Goal: Task Accomplishment & Management: Manage account settings

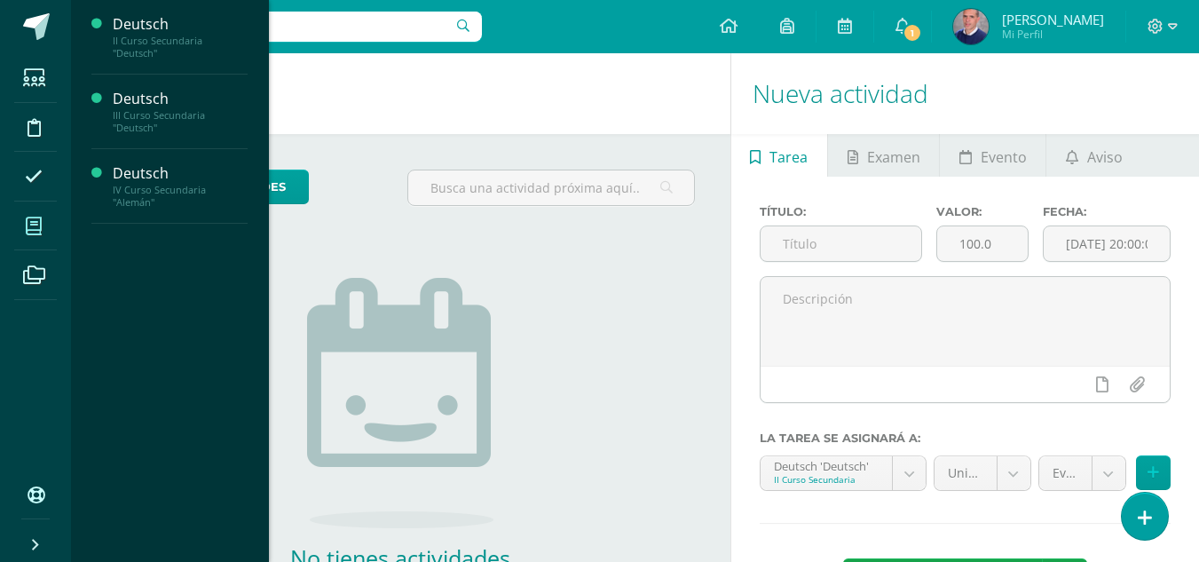
click at [40, 231] on icon at bounding box center [34, 226] width 16 height 18
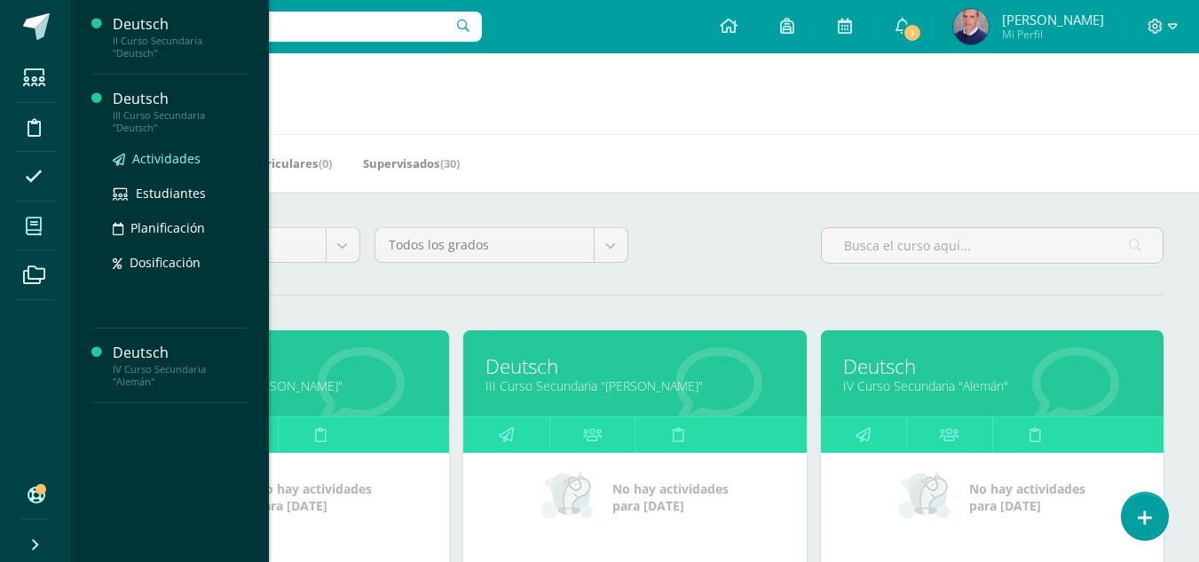
click at [151, 157] on span "Actividades" at bounding box center [166, 158] width 68 height 17
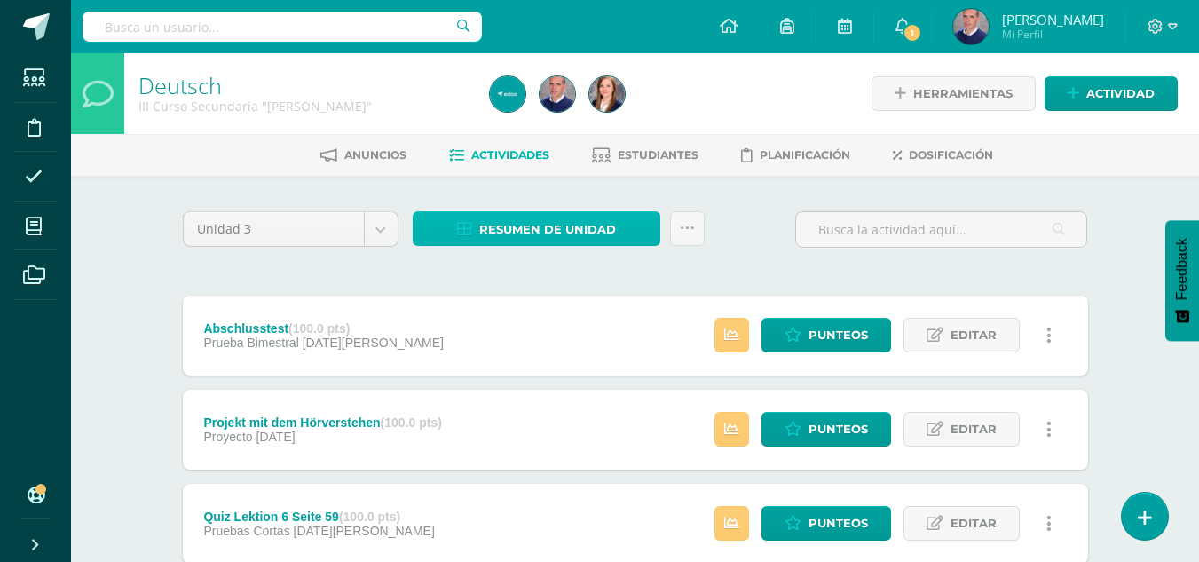
click at [557, 225] on span "Resumen de unidad" at bounding box center [547, 229] width 137 height 33
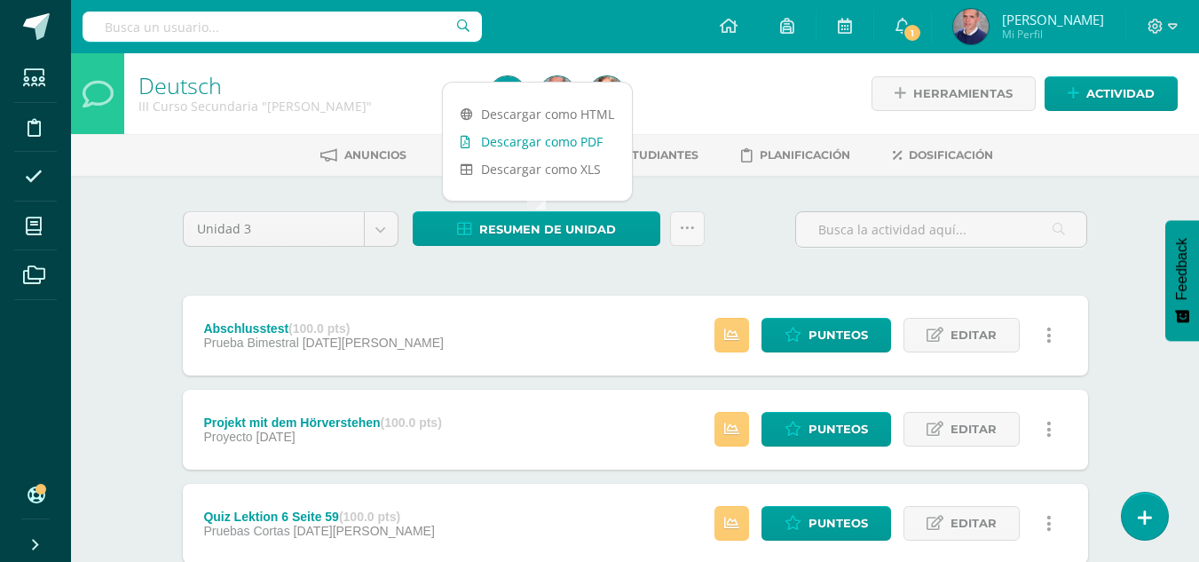
click at [547, 141] on link "Descargar como PDF" at bounding box center [537, 142] width 189 height 28
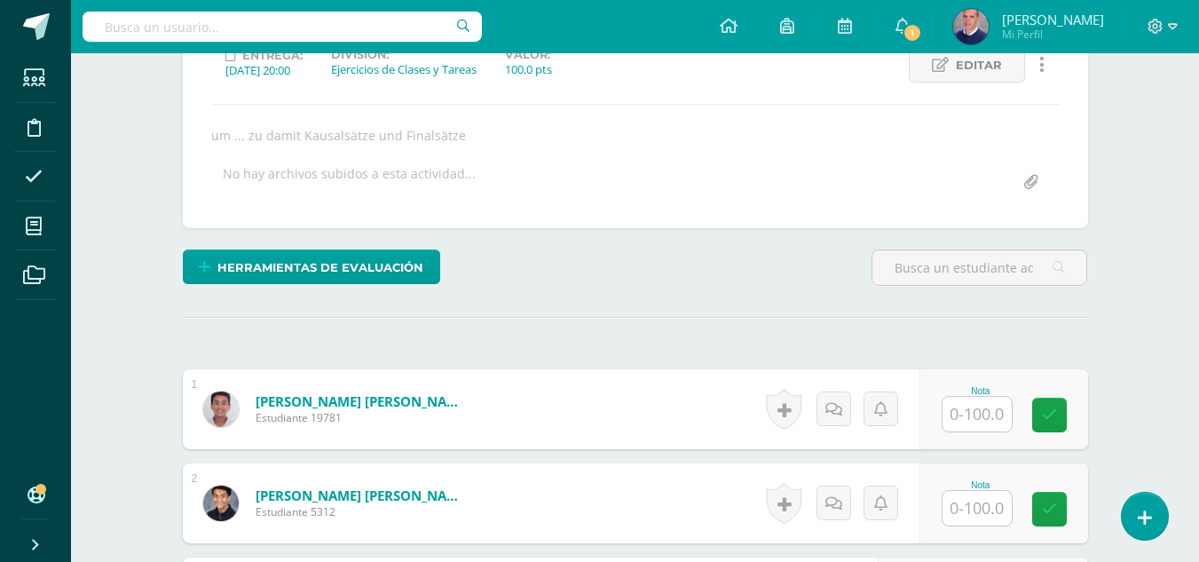
scroll to position [265, 0]
click at [995, 420] on input "text" at bounding box center [977, 413] width 69 height 35
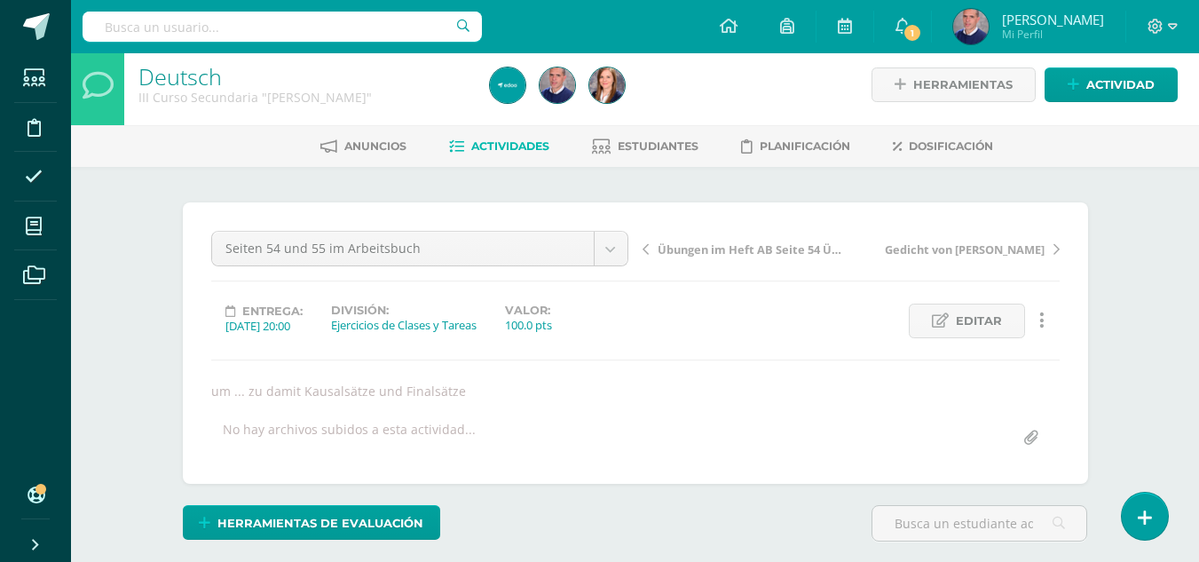
scroll to position [0, 0]
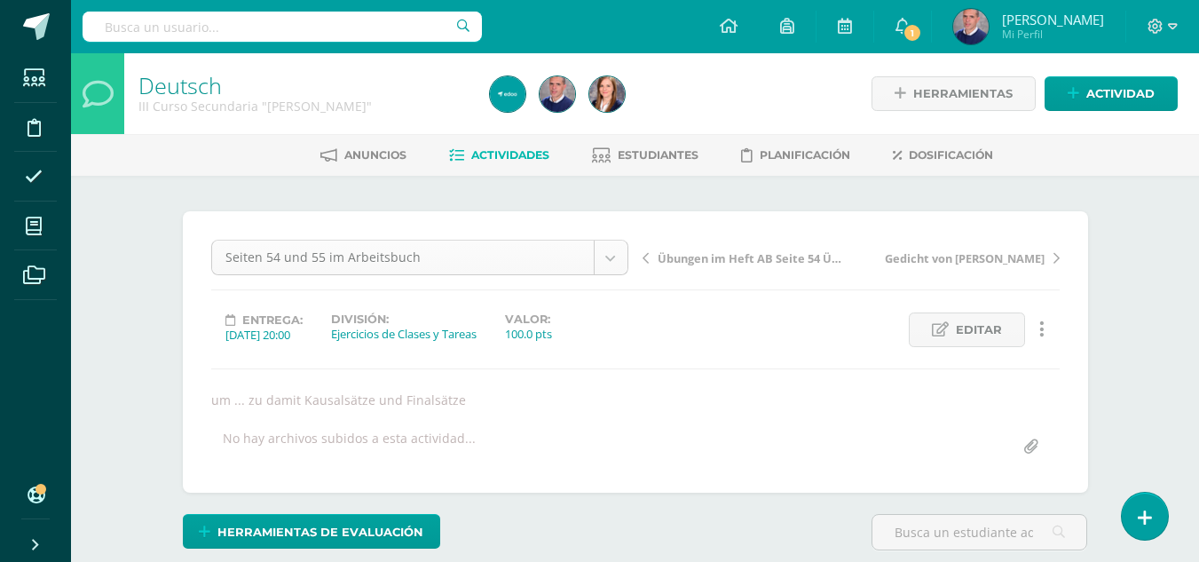
type input "90"
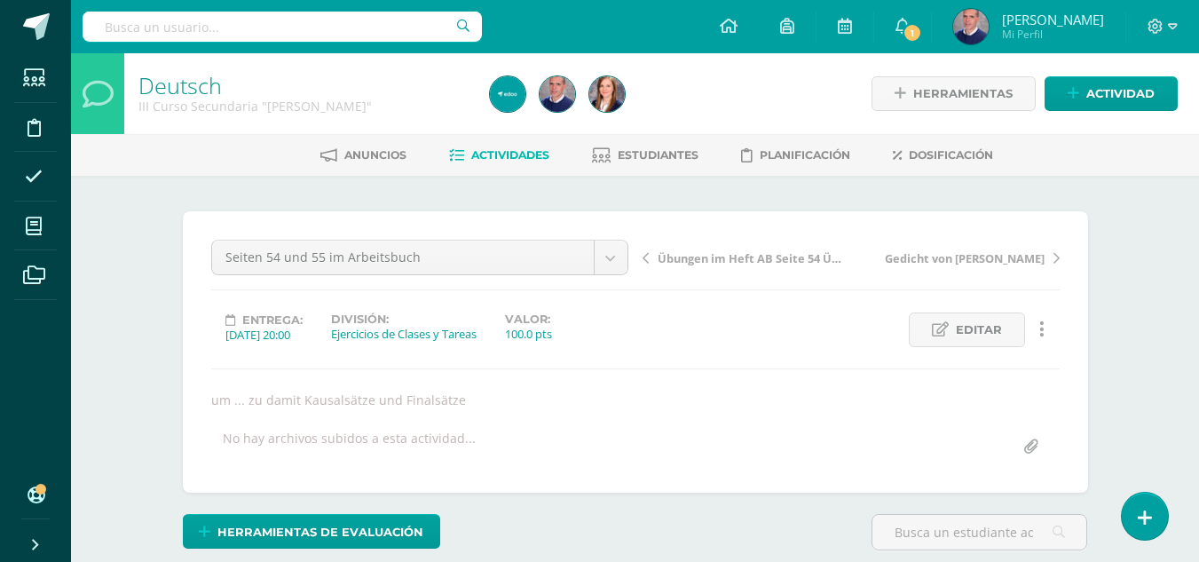
click at [963, 329] on span "Editar" at bounding box center [979, 329] width 46 height 33
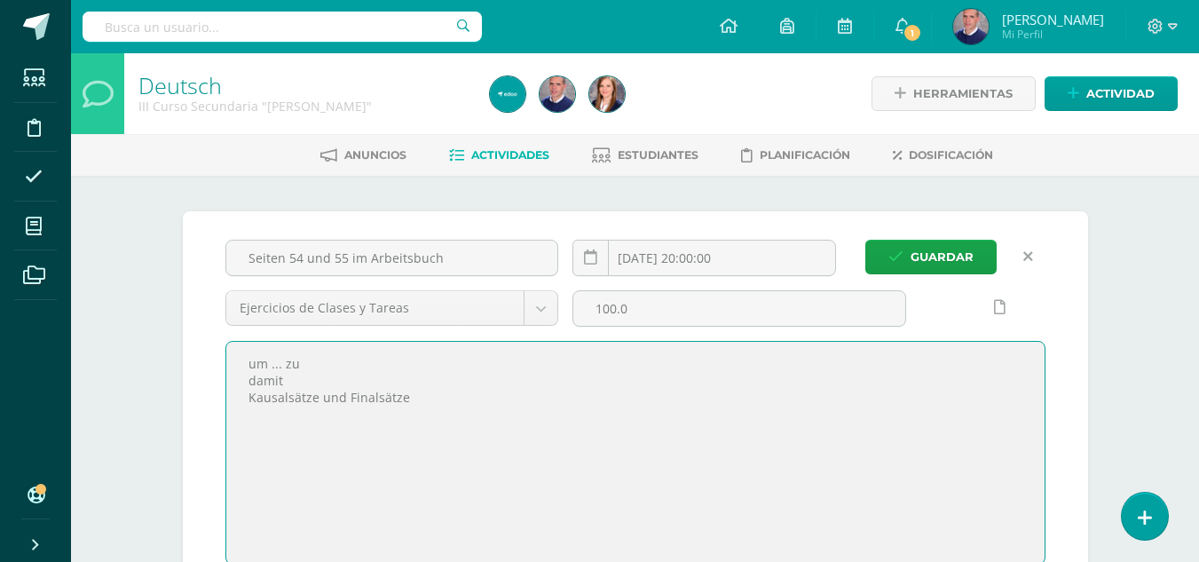
click at [451, 395] on textarea "um ... zu damit Kausalsätze und Finalsätze" at bounding box center [635, 453] width 818 height 222
click at [471, 257] on input "Seiten 54 und 55 im Arbeitsbuch" at bounding box center [392, 258] width 332 height 35
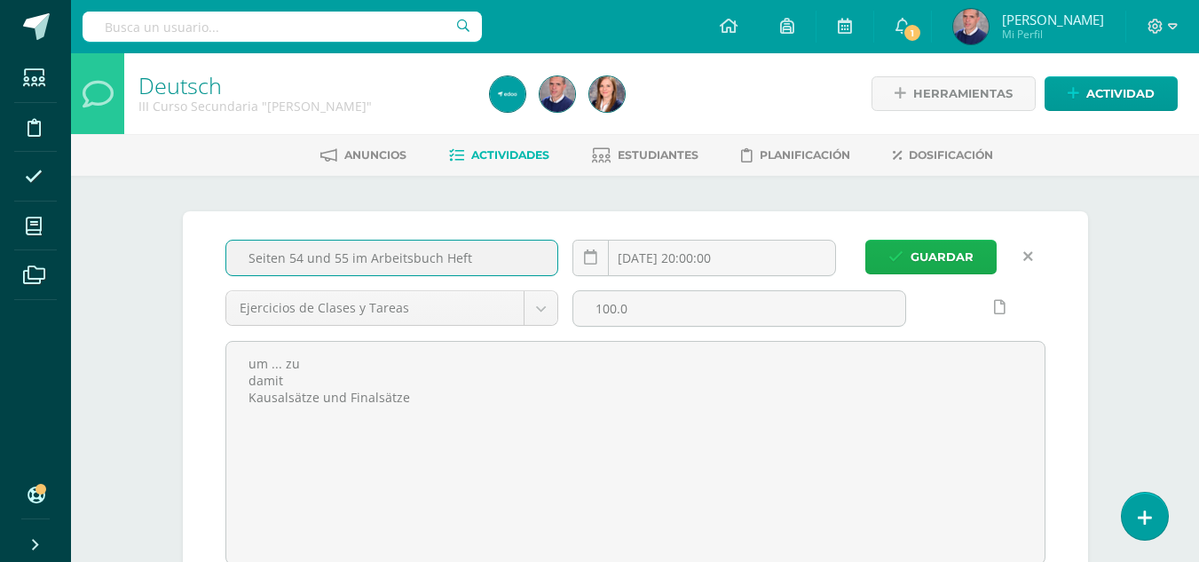
type input "Seiten 54 und 55 im Arbeitsbuch Heft"
click at [934, 254] on span "Guardar" at bounding box center [942, 257] width 63 height 33
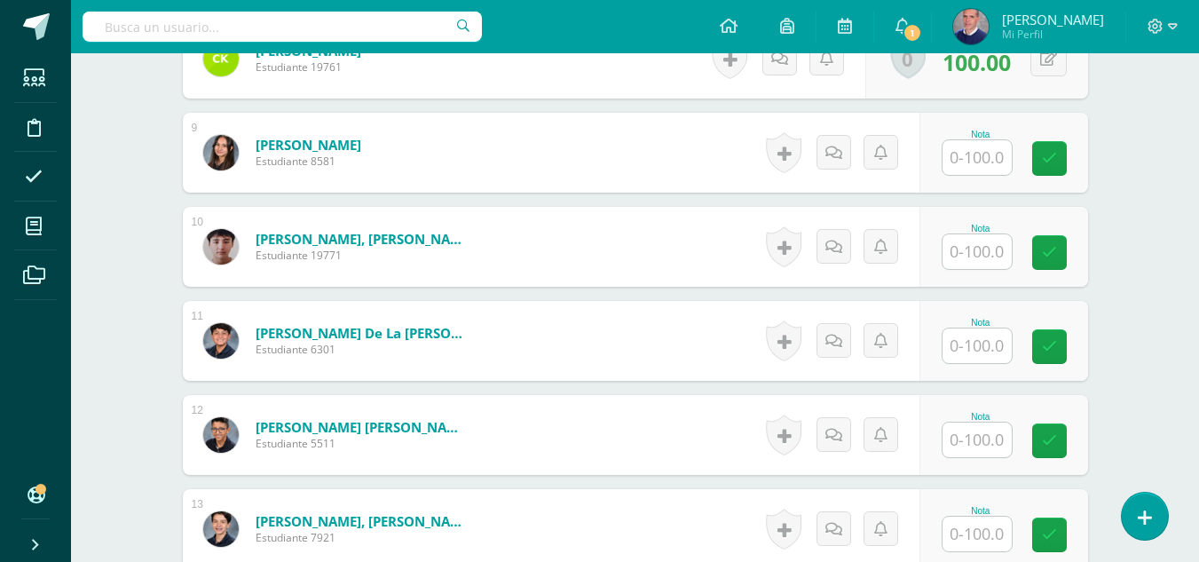
scroll to position [1243, 0]
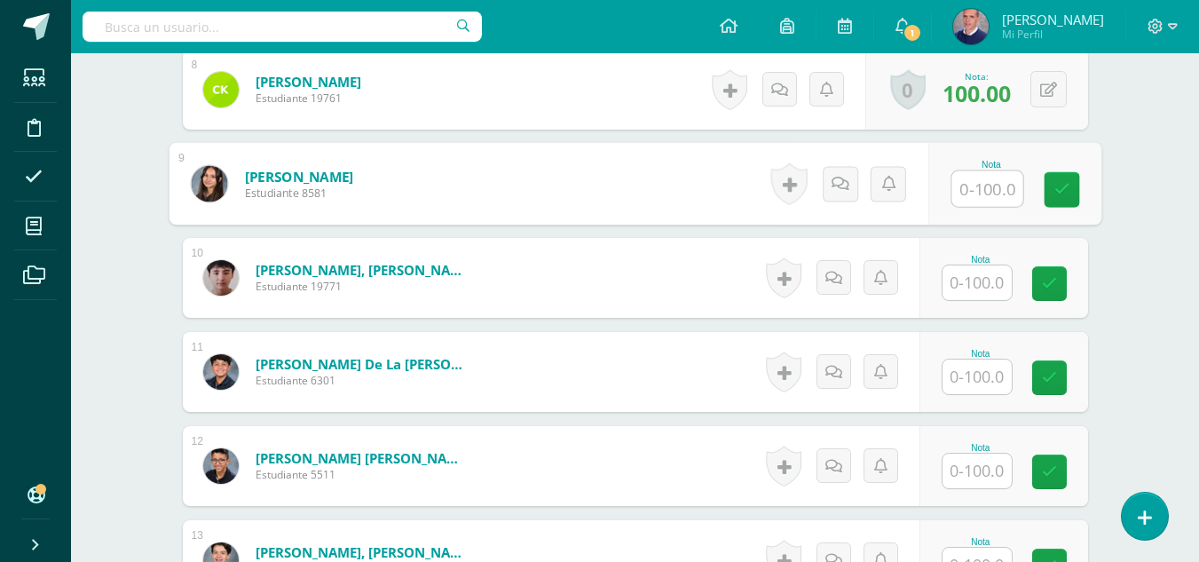
click at [976, 178] on input "text" at bounding box center [987, 189] width 71 height 36
type input "100"
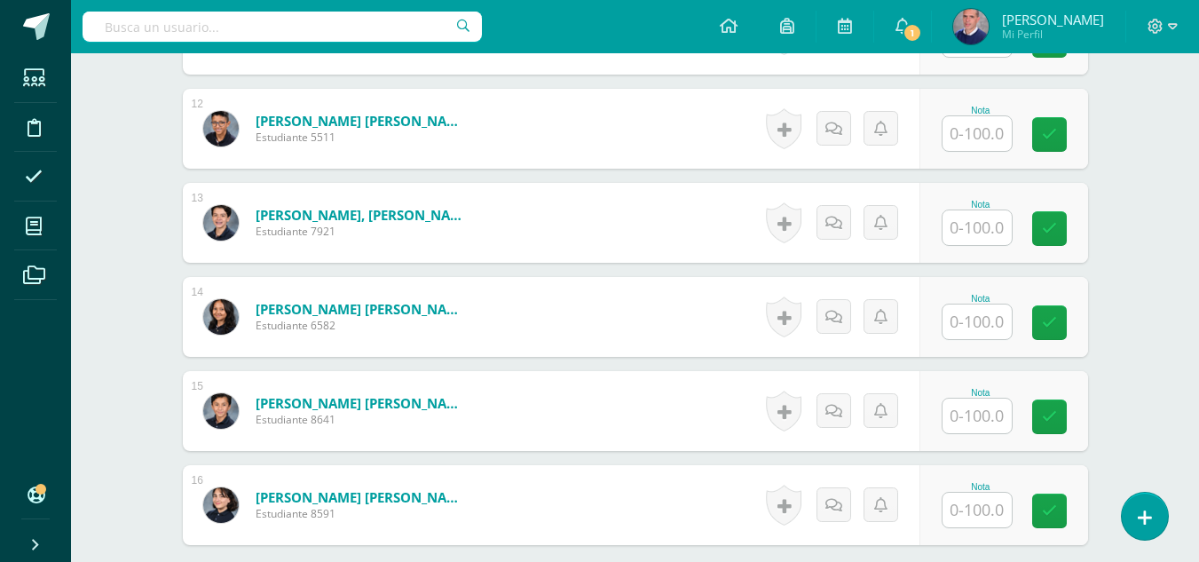
scroll to position [1598, 0]
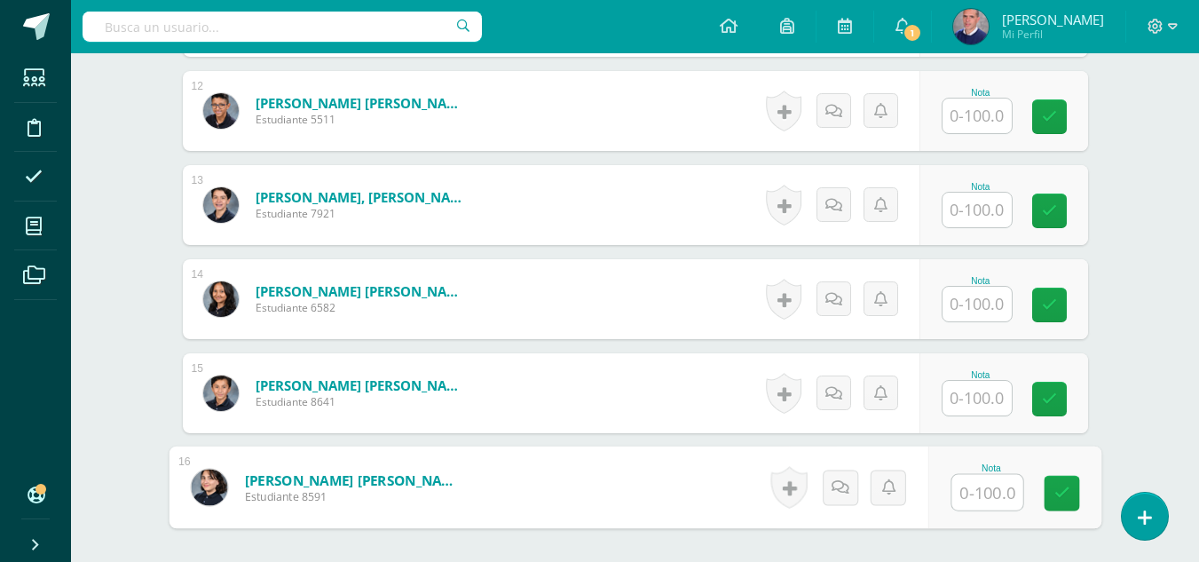
click at [990, 500] on input "text" at bounding box center [987, 493] width 71 height 36
type input "90"
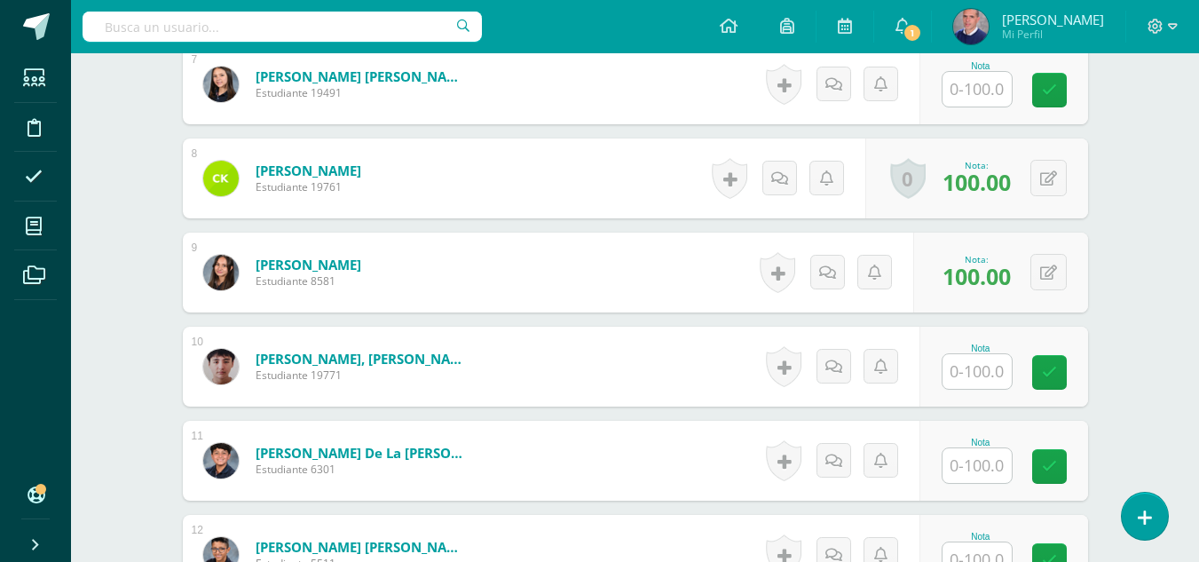
scroll to position [976, 0]
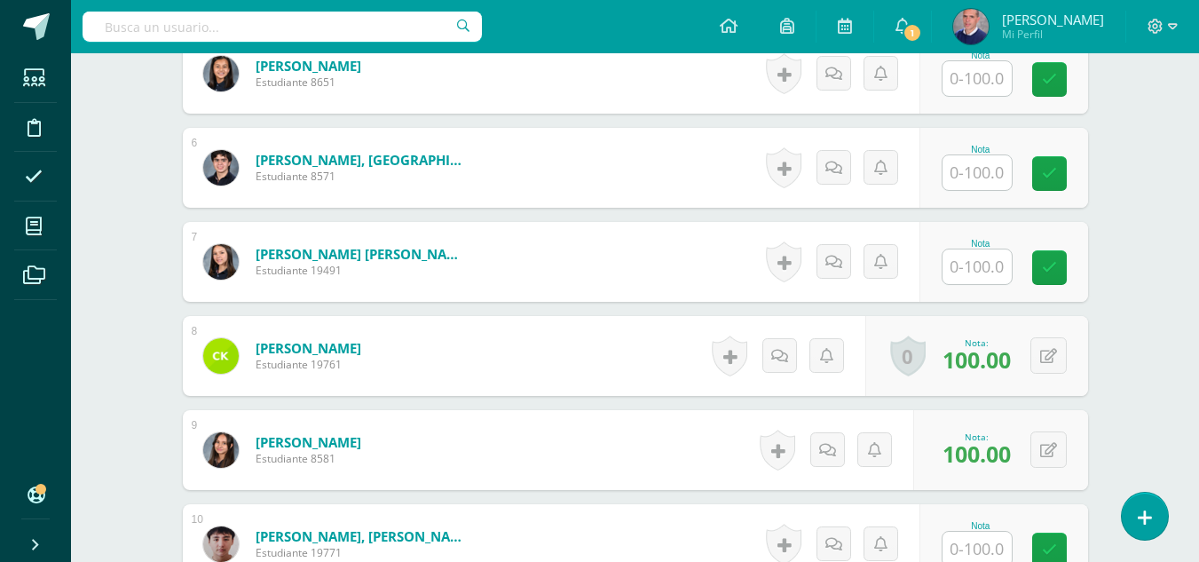
click at [995, 171] on input "text" at bounding box center [977, 172] width 69 height 35
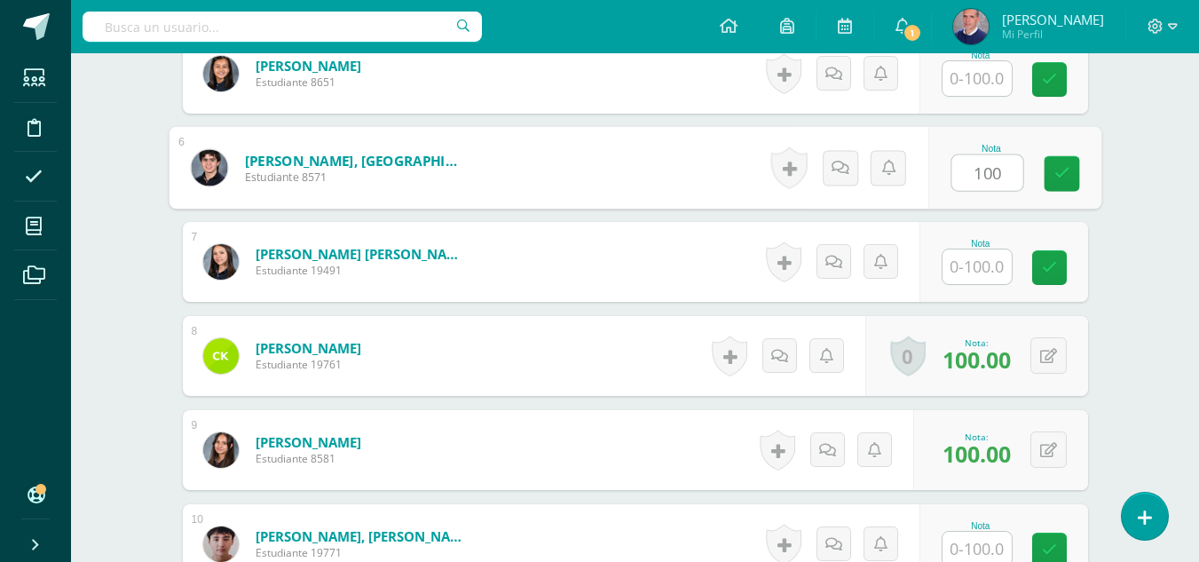
type input "100"
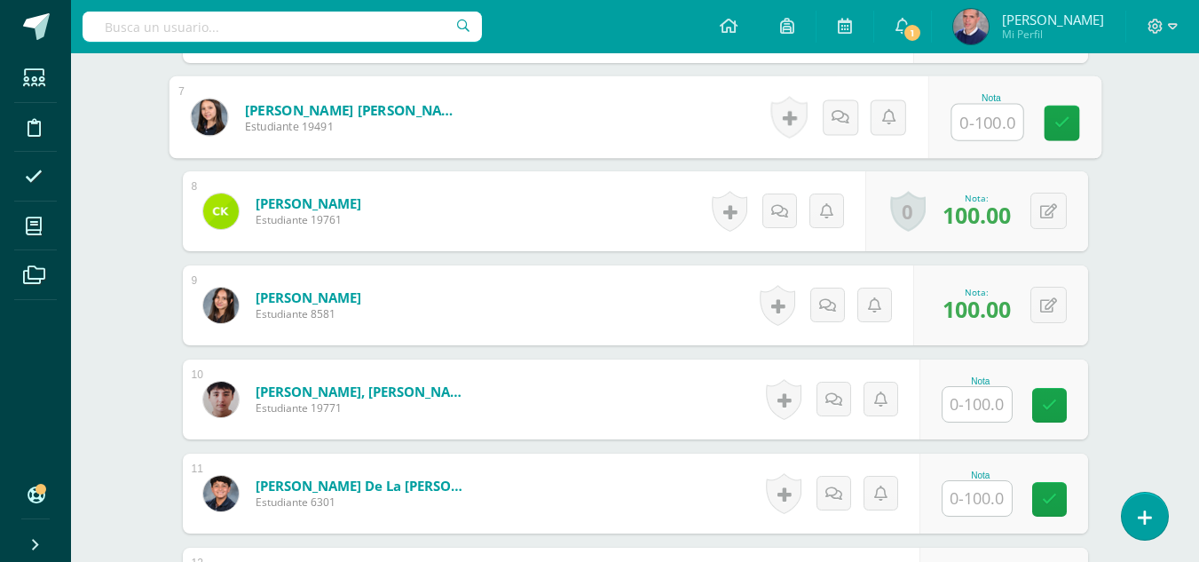
scroll to position [1420, 0]
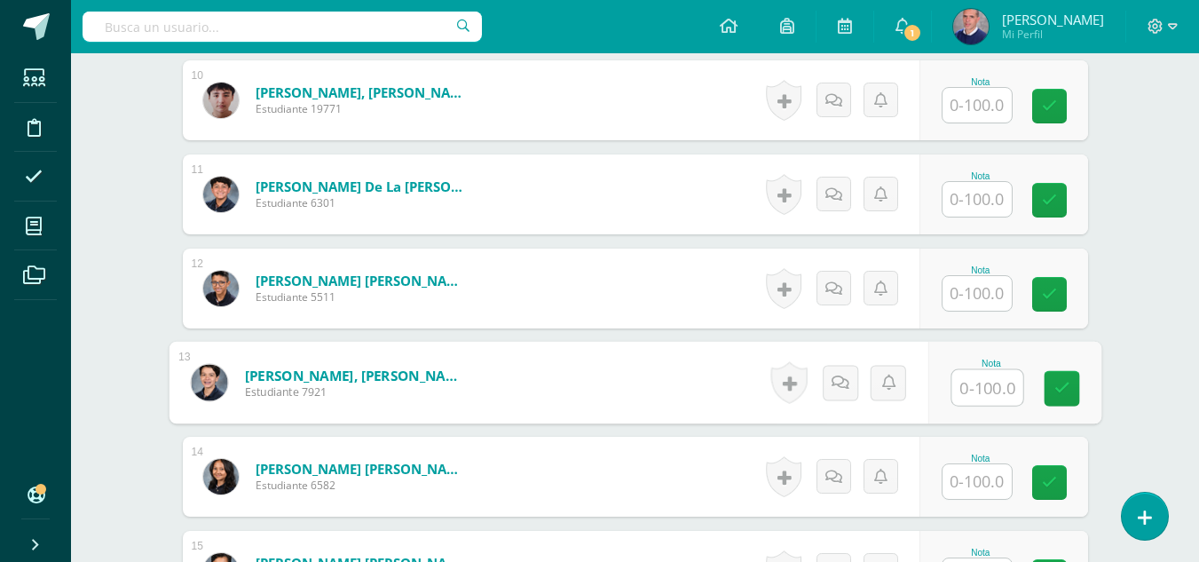
click at [992, 389] on input "text" at bounding box center [987, 388] width 71 height 36
type input "100"
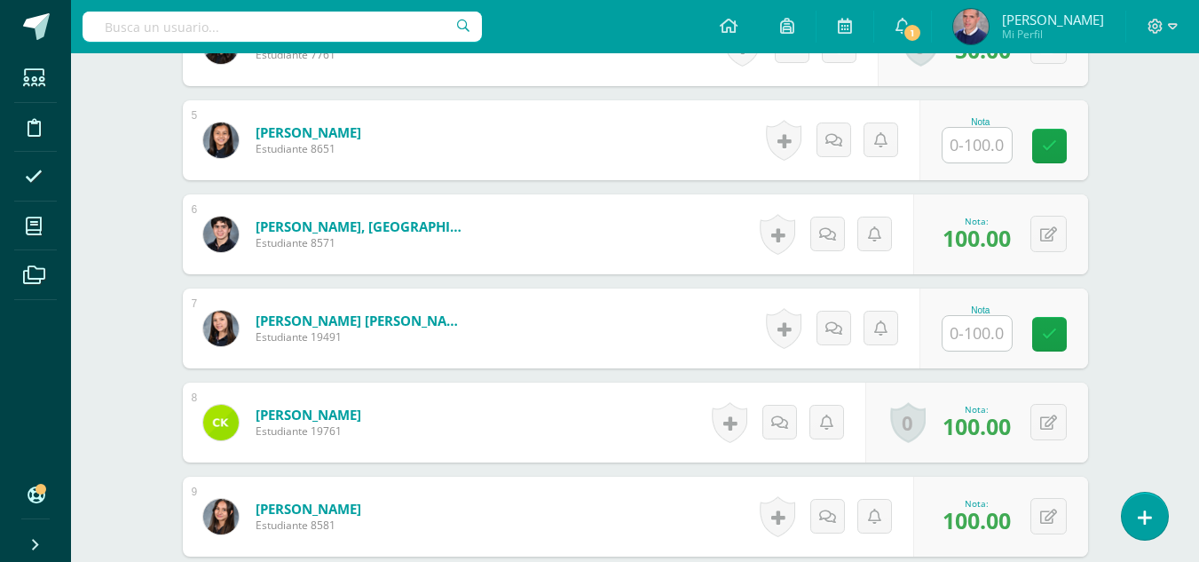
scroll to position [879, 0]
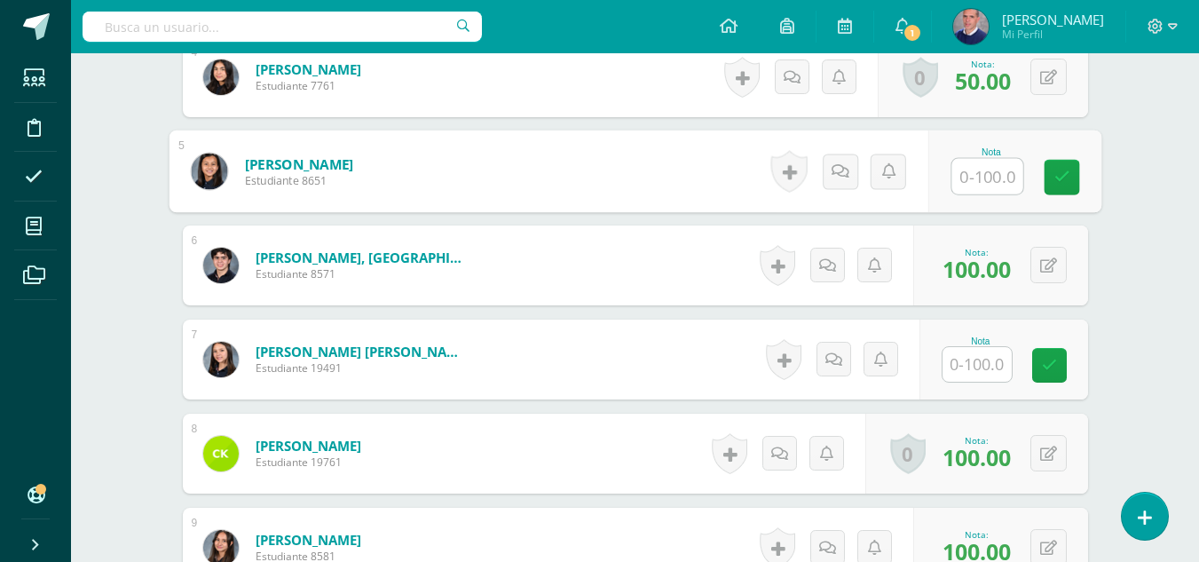
click at [978, 170] on input "text" at bounding box center [987, 177] width 71 height 36
type input "90"
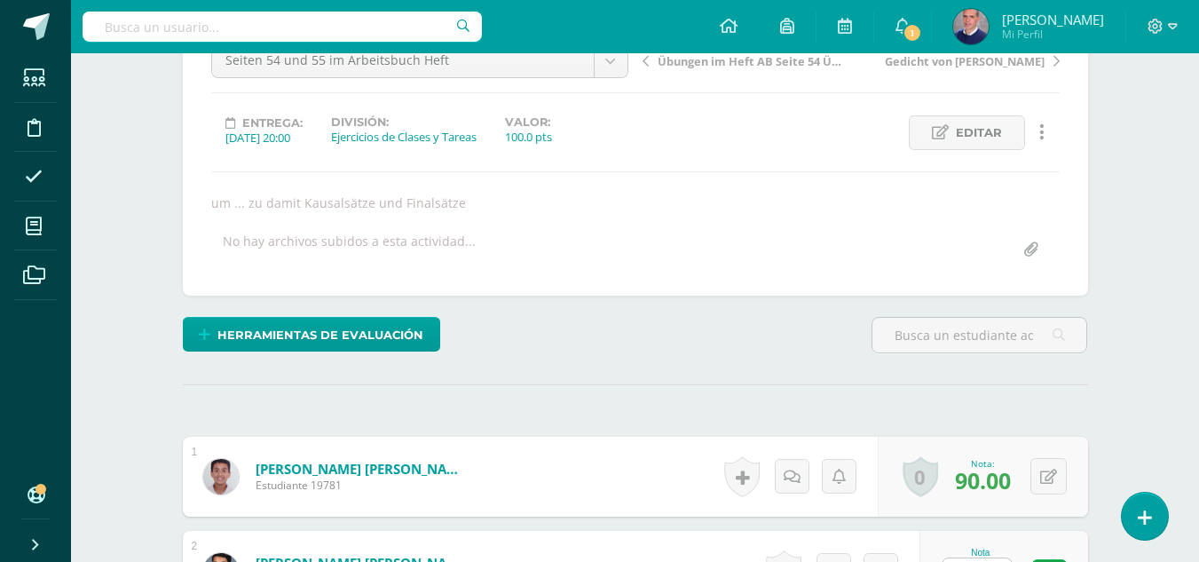
scroll to position [0, 0]
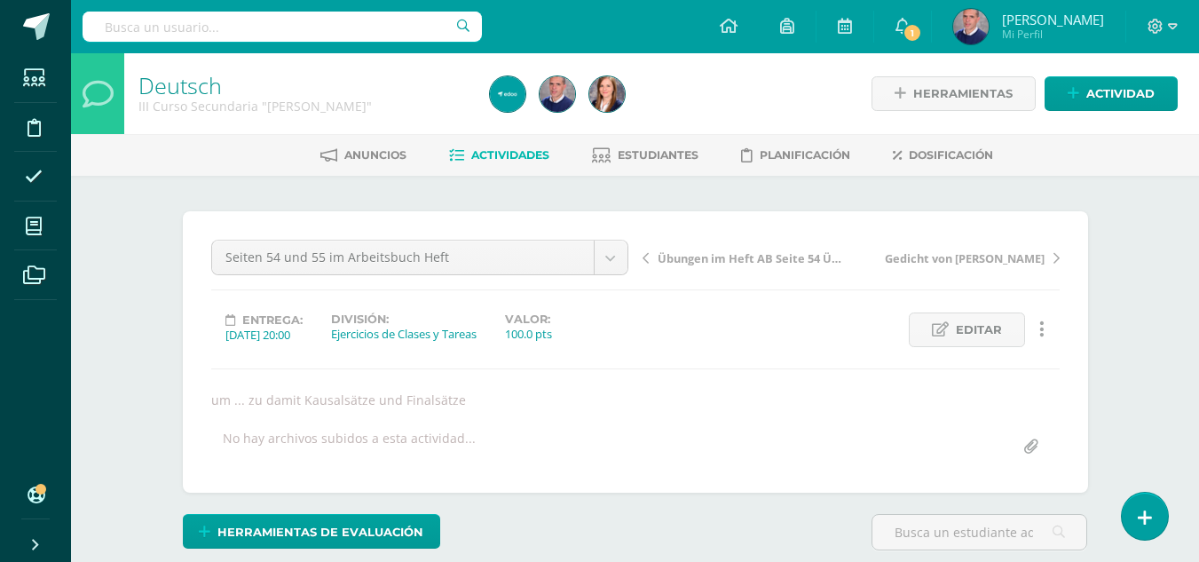
click at [487, 155] on span "Actividades" at bounding box center [510, 154] width 78 height 13
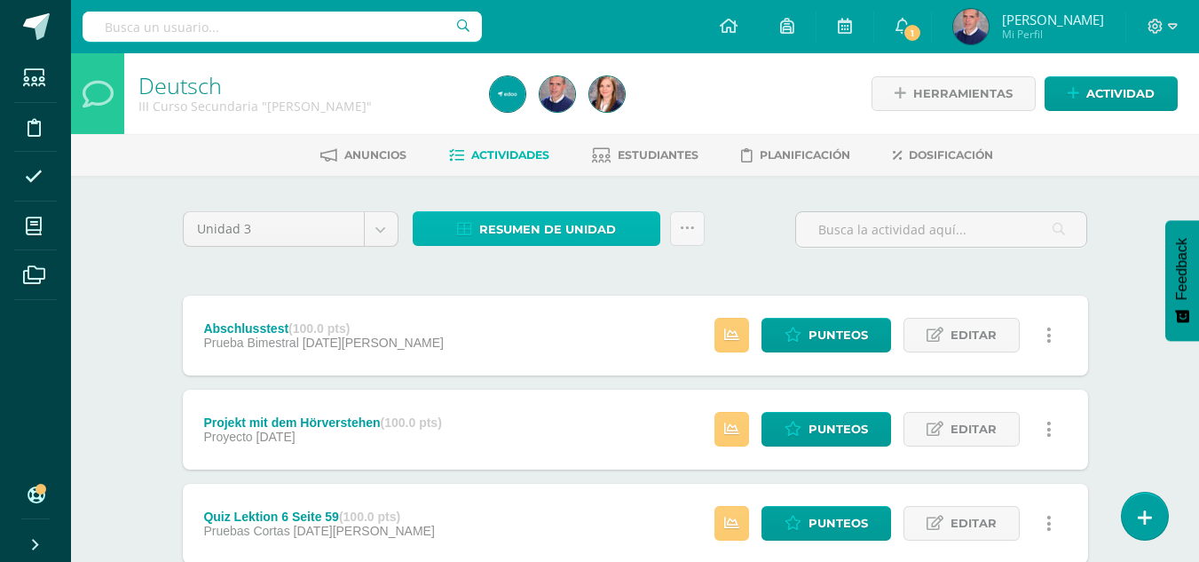
click at [532, 226] on span "Resumen de unidad" at bounding box center [547, 229] width 137 height 33
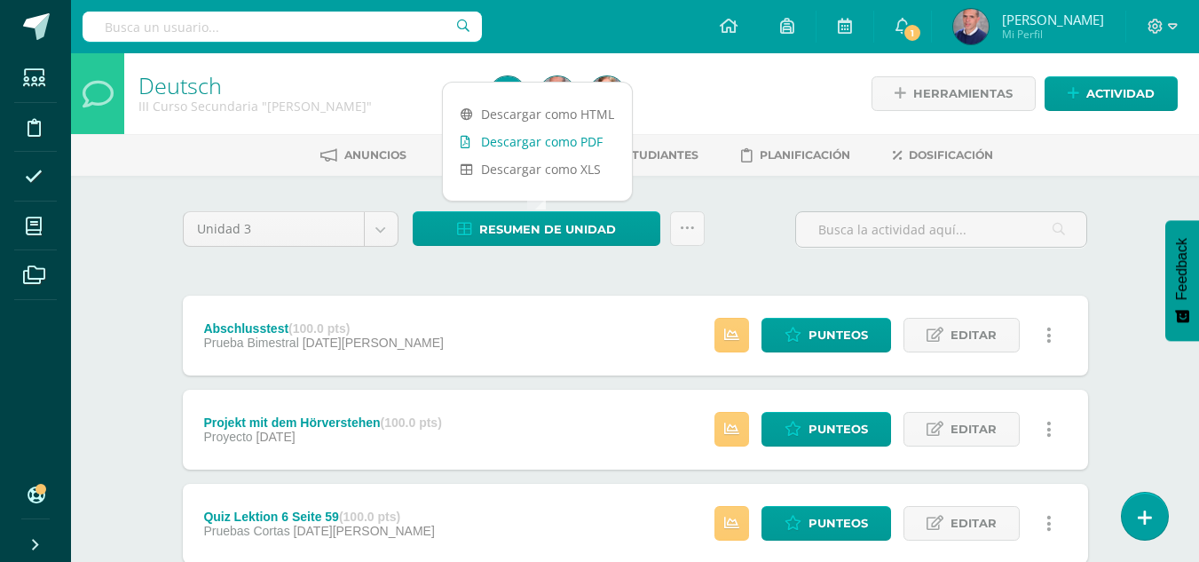
click at [558, 141] on link "Descargar como PDF" at bounding box center [537, 142] width 189 height 28
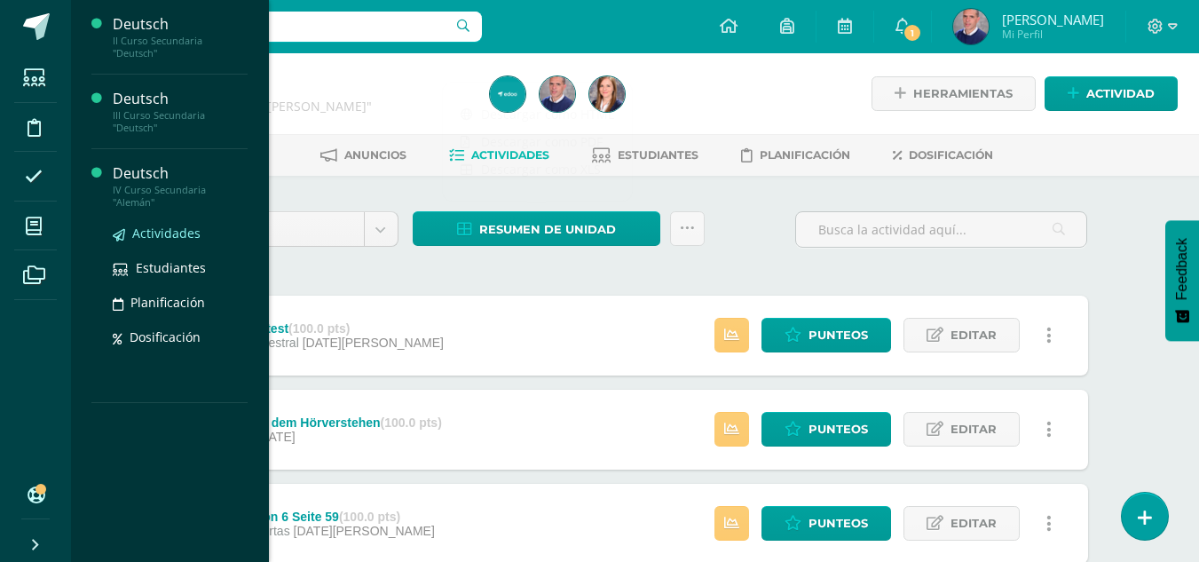
click at [148, 231] on span "Actividades" at bounding box center [166, 233] width 68 height 17
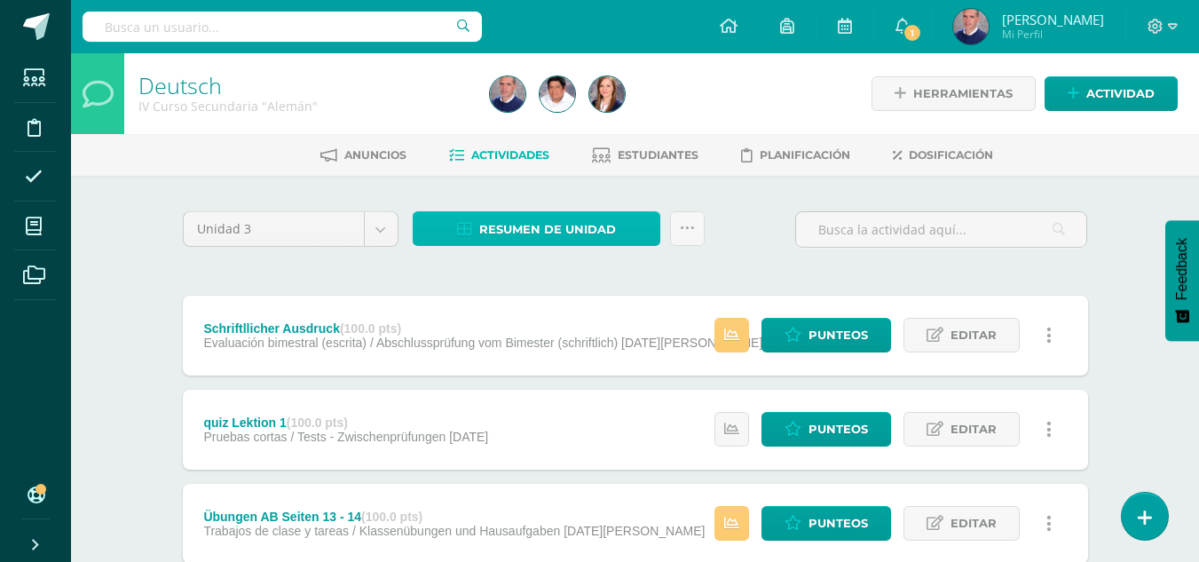
click at [555, 232] on span "Resumen de unidad" at bounding box center [547, 229] width 137 height 33
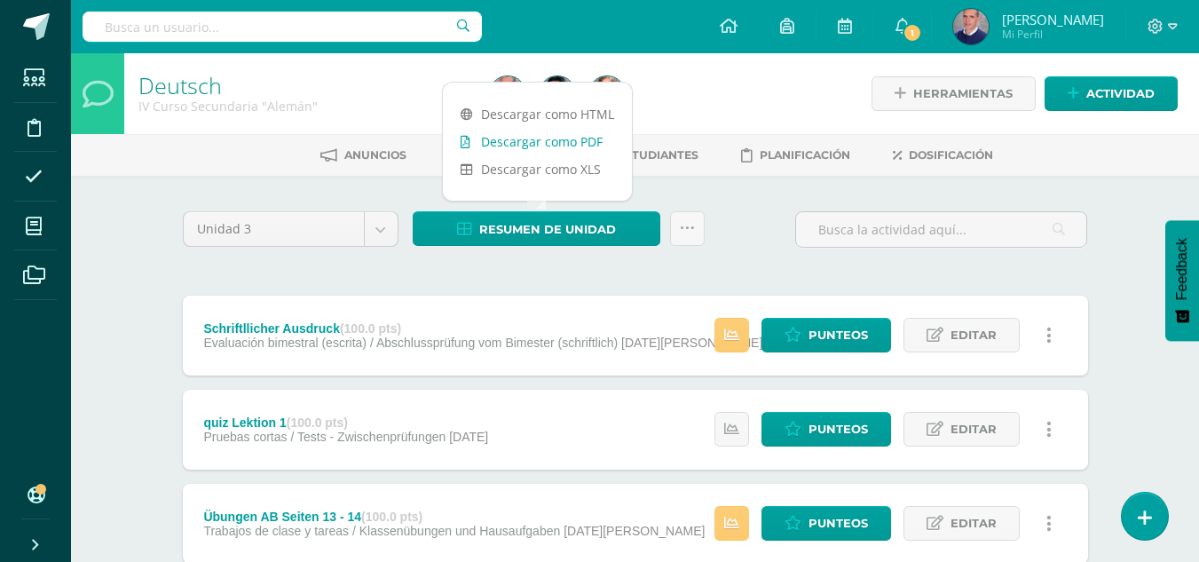
click at [563, 147] on link "Descargar como PDF" at bounding box center [537, 142] width 189 height 28
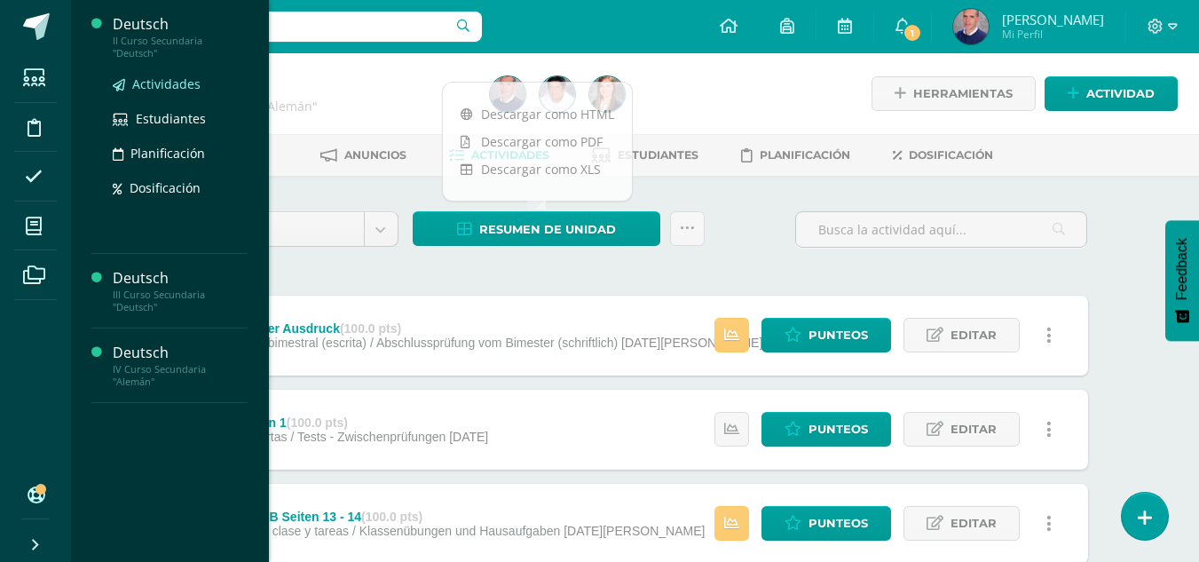
click at [164, 81] on span "Actividades" at bounding box center [166, 83] width 68 height 17
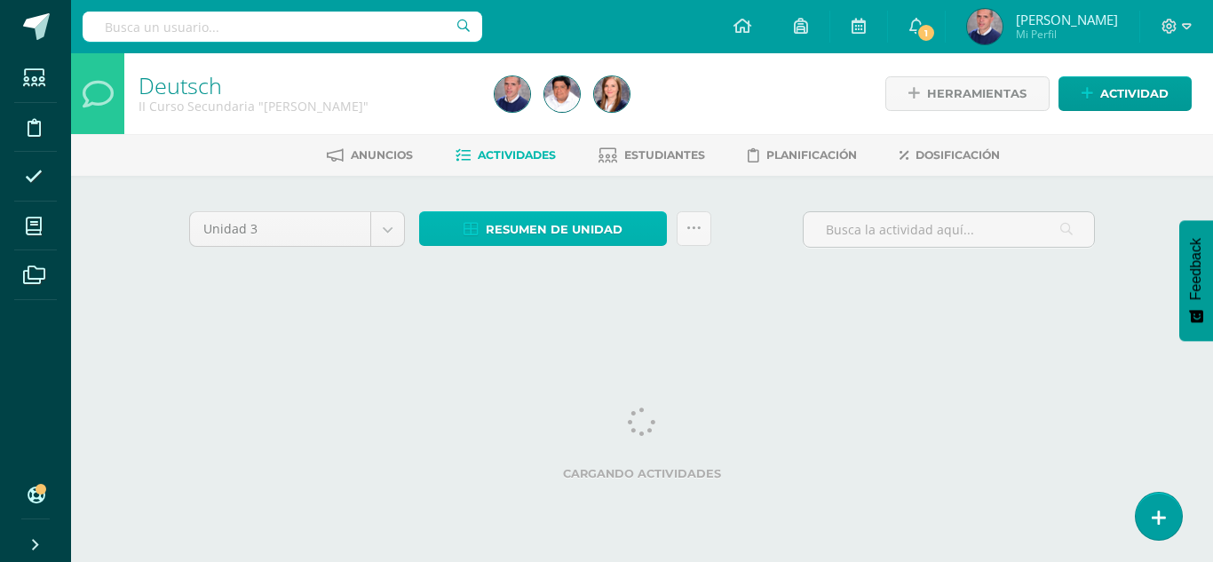
click at [530, 227] on span "Resumen de unidad" at bounding box center [554, 229] width 137 height 33
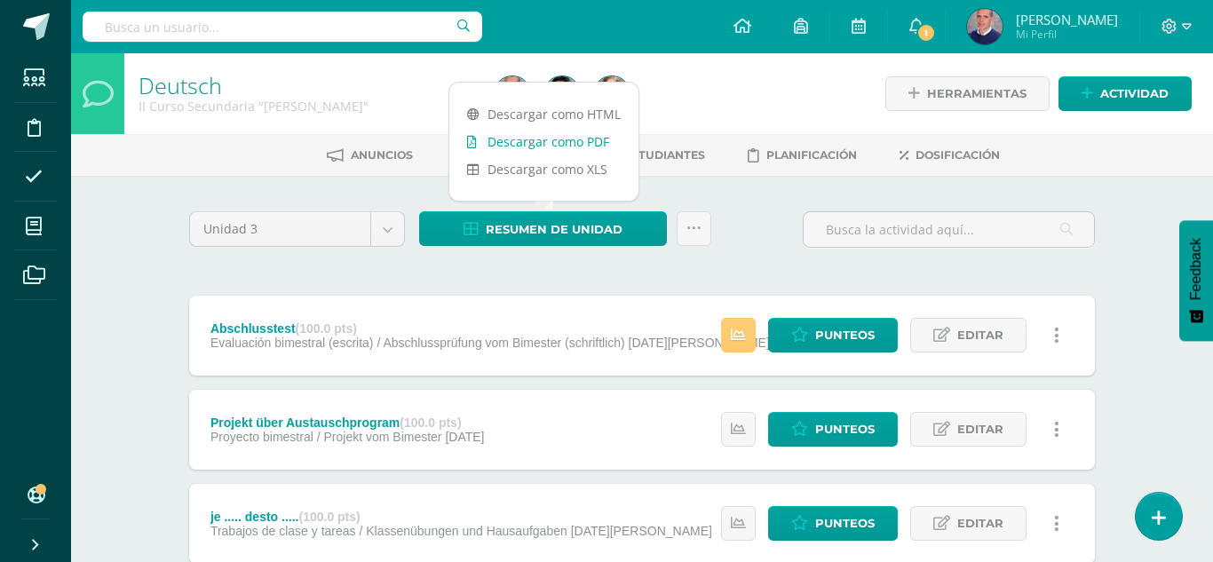
click at [550, 137] on link "Descargar como PDF" at bounding box center [543, 142] width 189 height 28
